Goal: Transaction & Acquisition: Purchase product/service

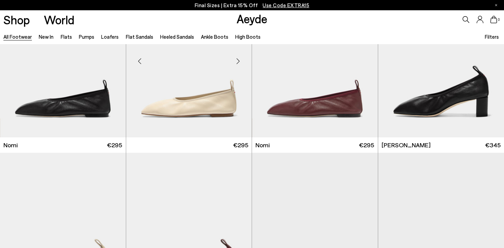
scroll to position [46, 0]
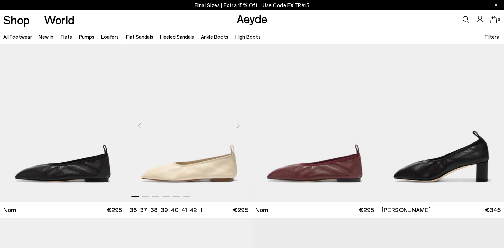
click at [218, 139] on img "1 / 6" at bounding box center [189, 123] width 126 height 158
